Goal: Transaction & Acquisition: Purchase product/service

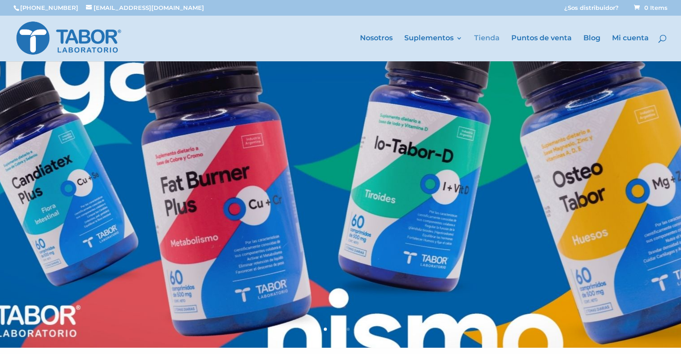
click at [490, 43] on link "Tienda" at bounding box center [487, 48] width 26 height 26
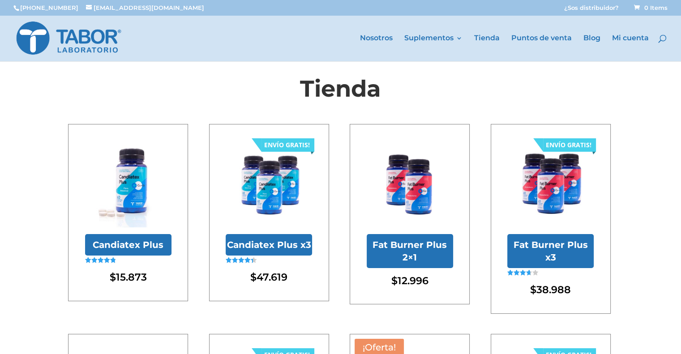
scroll to position [15, 0]
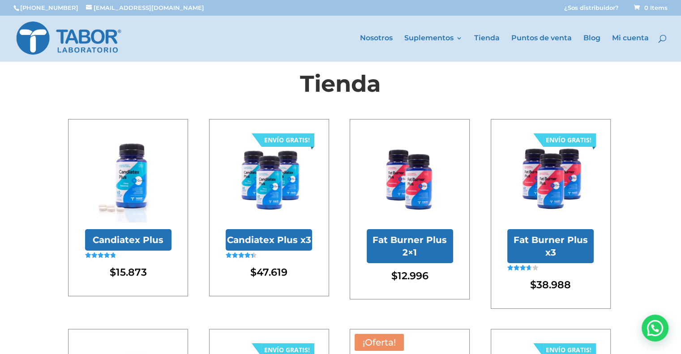
scroll to position [20, 0]
